Goal: Task Accomplishment & Management: Manage account settings

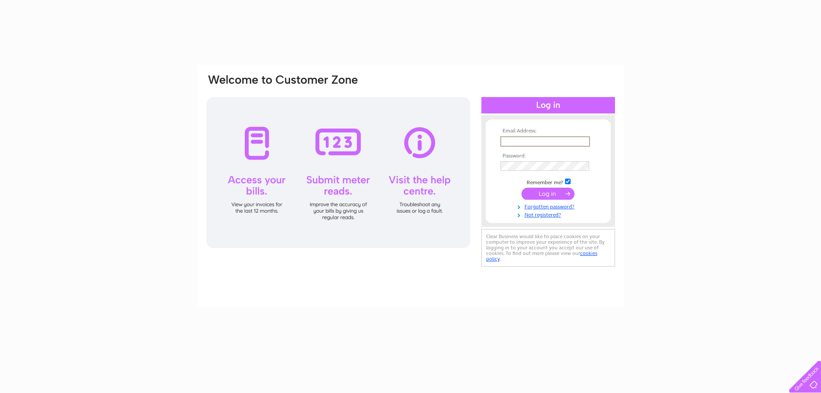
click at [560, 138] on input "text" at bounding box center [546, 141] width 90 height 10
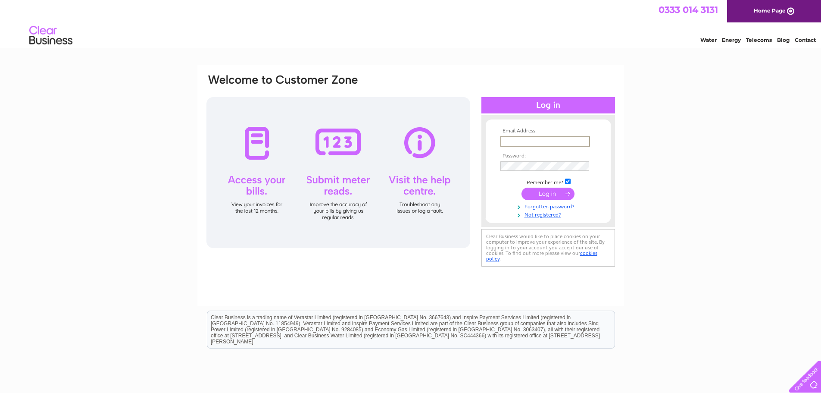
type input "[PERSON_NAME][EMAIL_ADDRESS][PERSON_NAME][DOMAIN_NAME]"
click at [543, 187] on td at bounding box center [548, 193] width 100 height 16
click at [543, 189] on input "submit" at bounding box center [548, 193] width 53 height 12
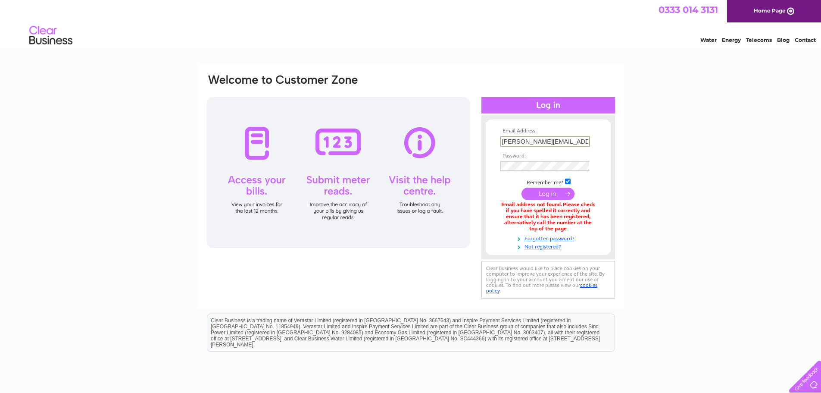
drag, startPoint x: 586, startPoint y: 141, endPoint x: 370, endPoint y: 124, distance: 216.7
click at [373, 126] on div "Email Address: [PERSON_NAME][EMAIL_ADDRESS][PERSON_NAME][DOMAIN_NAME] Password:…" at bounding box center [411, 186] width 411 height 227
type input "[DOMAIN_NAME]"
drag, startPoint x: 555, startPoint y: 140, endPoint x: 389, endPoint y: 138, distance: 165.2
click at [389, 138] on div "Email Address: [DOMAIN_NAME] Password:" at bounding box center [411, 186] width 411 height 227
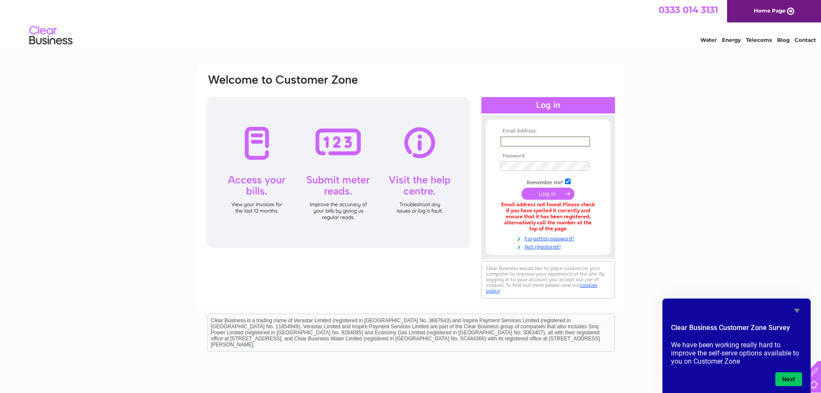
click at [696, 199] on div "Email Address: Password:" at bounding box center [410, 261] width 821 height 392
click at [541, 140] on input "text" at bounding box center [546, 141] width 90 height 10
type input "1132154"
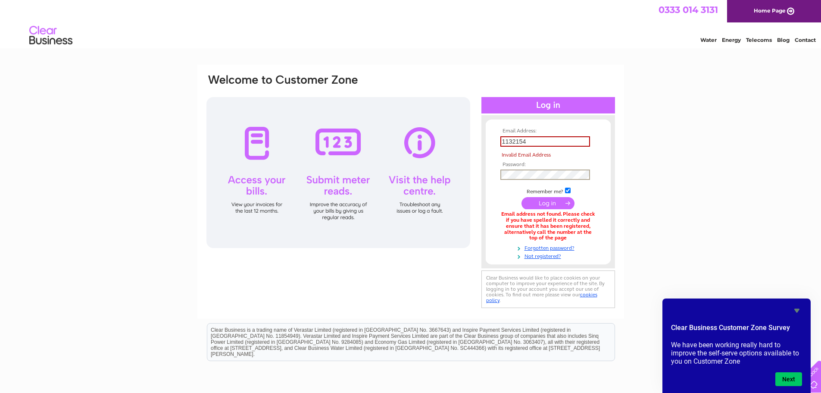
click at [537, 202] on input "submit" at bounding box center [548, 203] width 53 height 12
drag, startPoint x: 538, startPoint y: 143, endPoint x: 295, endPoint y: 114, distance: 244.9
click at [295, 114] on div "Email Address: 1132154 Invalid Email Address Password:" at bounding box center [411, 191] width 411 height 236
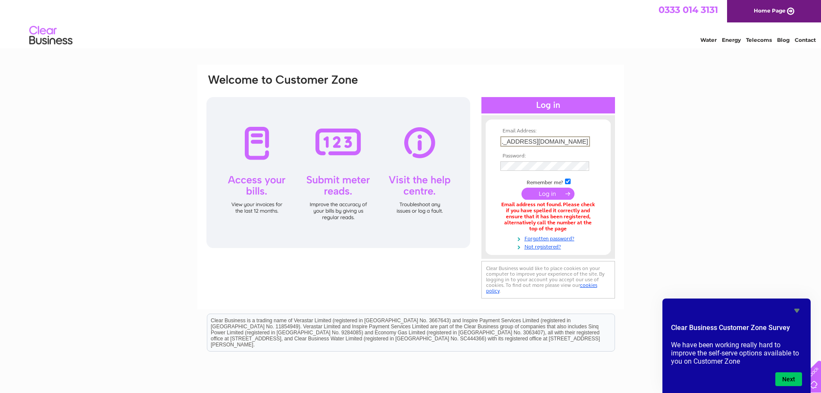
type input "[EMAIL_ADDRESS][DOMAIN_NAME]"
click at [592, 195] on td at bounding box center [548, 193] width 100 height 16
click at [555, 193] on input "submit" at bounding box center [548, 193] width 53 height 12
